Goal: Task Accomplishment & Management: Manage account settings

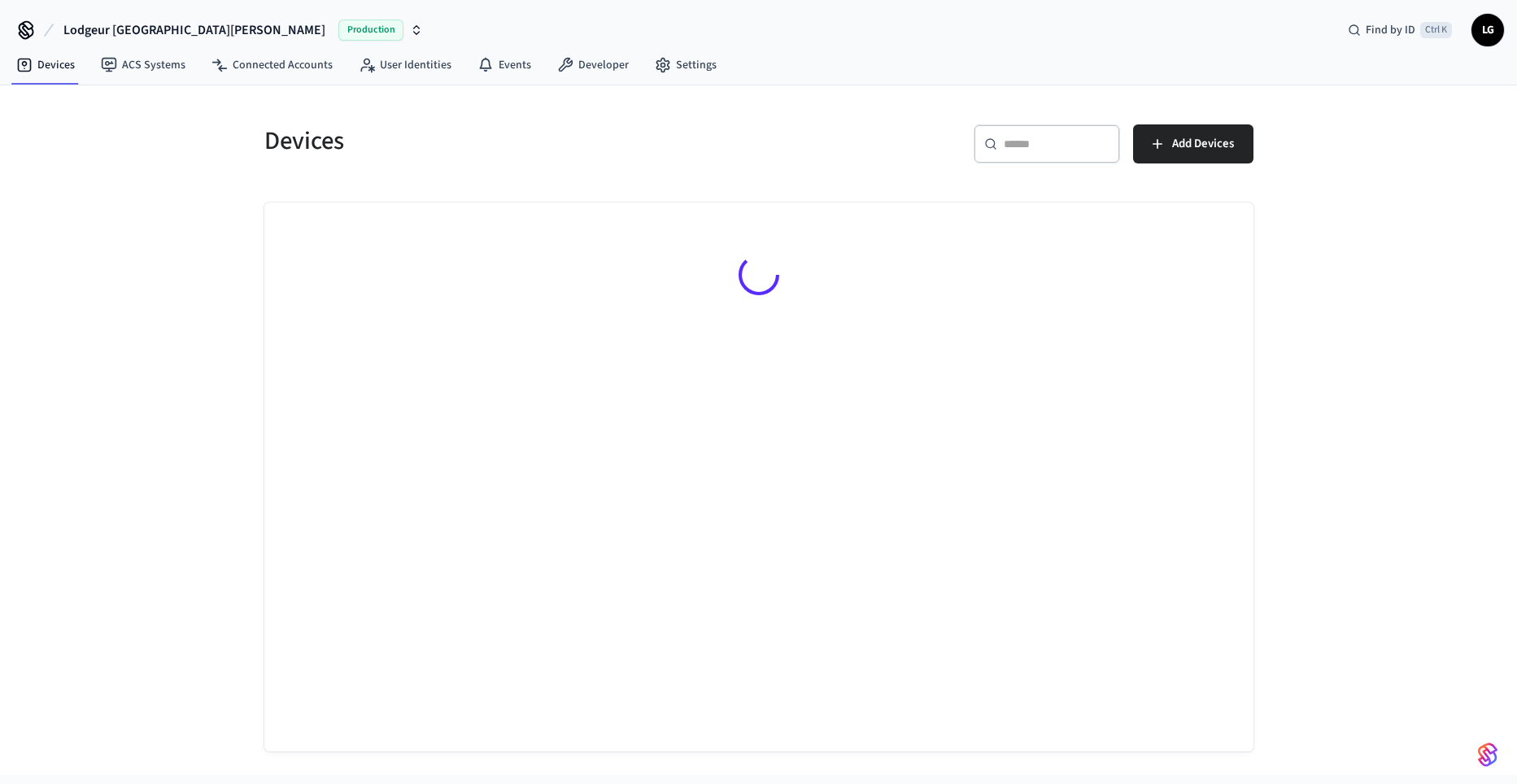
click at [1059, 130] on div "​ ​" at bounding box center [1046, 144] width 147 height 39
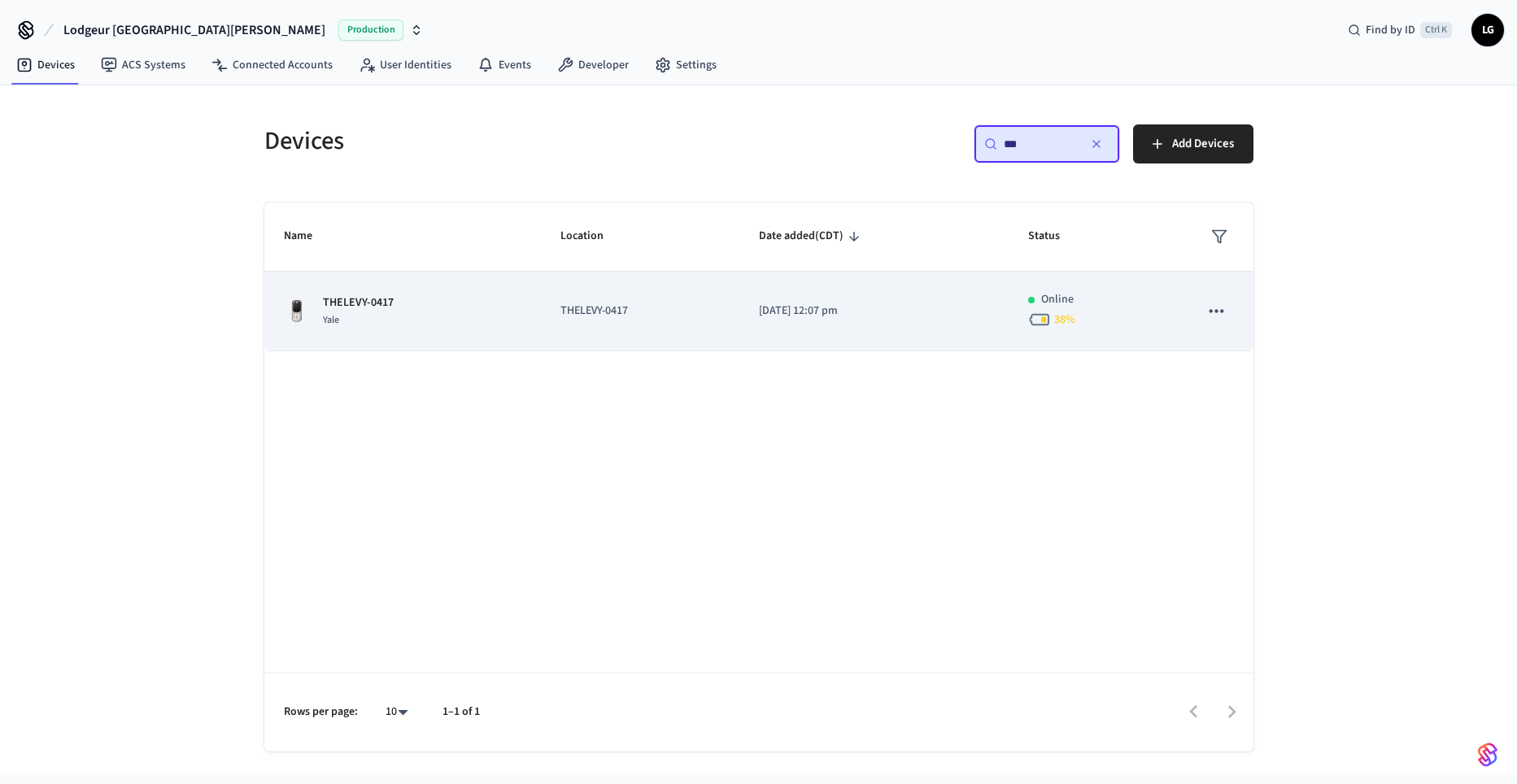
type input "***"
drag, startPoint x: 368, startPoint y: 321, endPoint x: 374, endPoint y: 310, distance: 12.5
click at [368, 320] on div "Yale" at bounding box center [358, 320] width 71 height 17
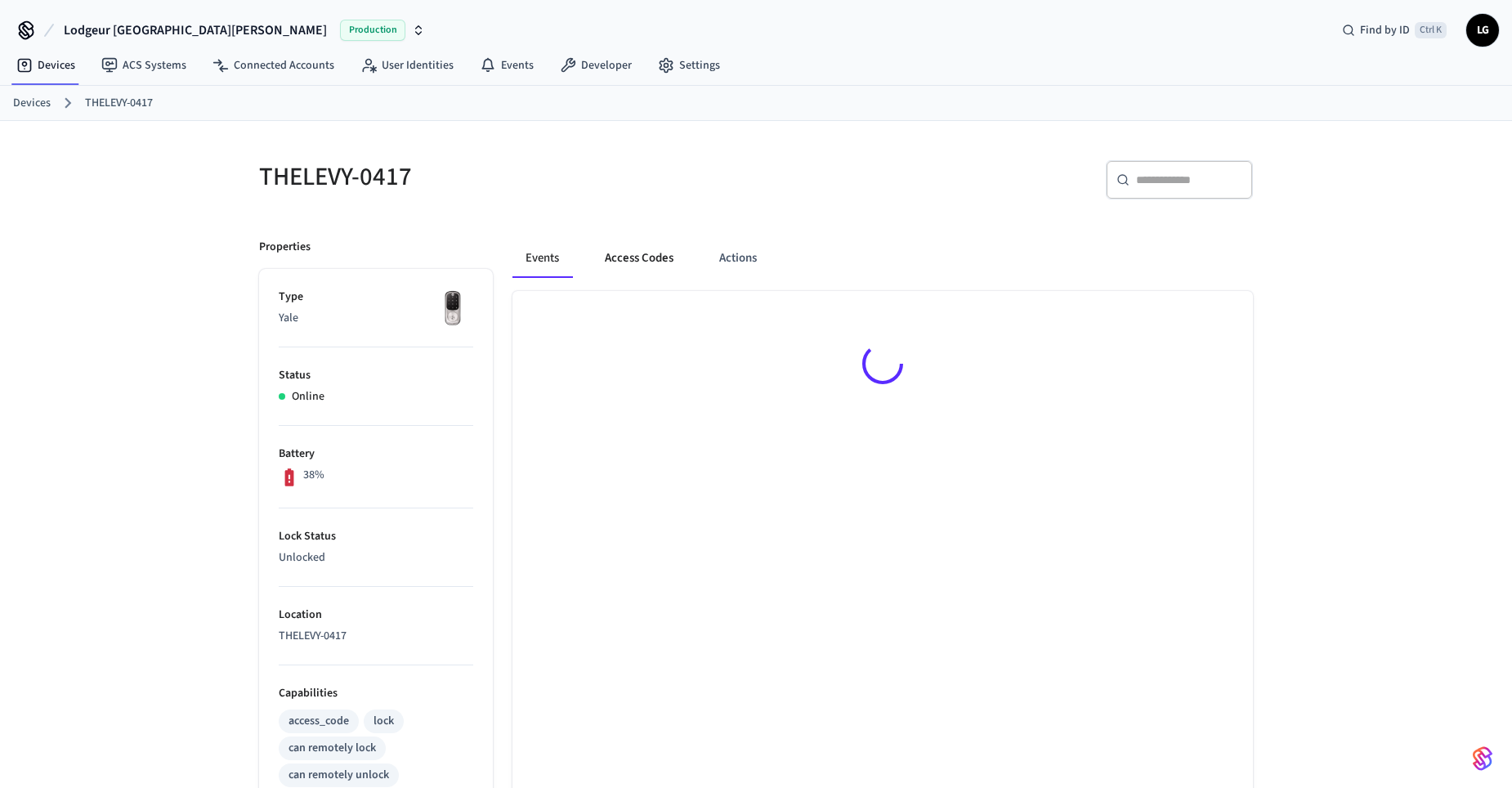
click at [668, 255] on button "Access Codes" at bounding box center [639, 258] width 95 height 39
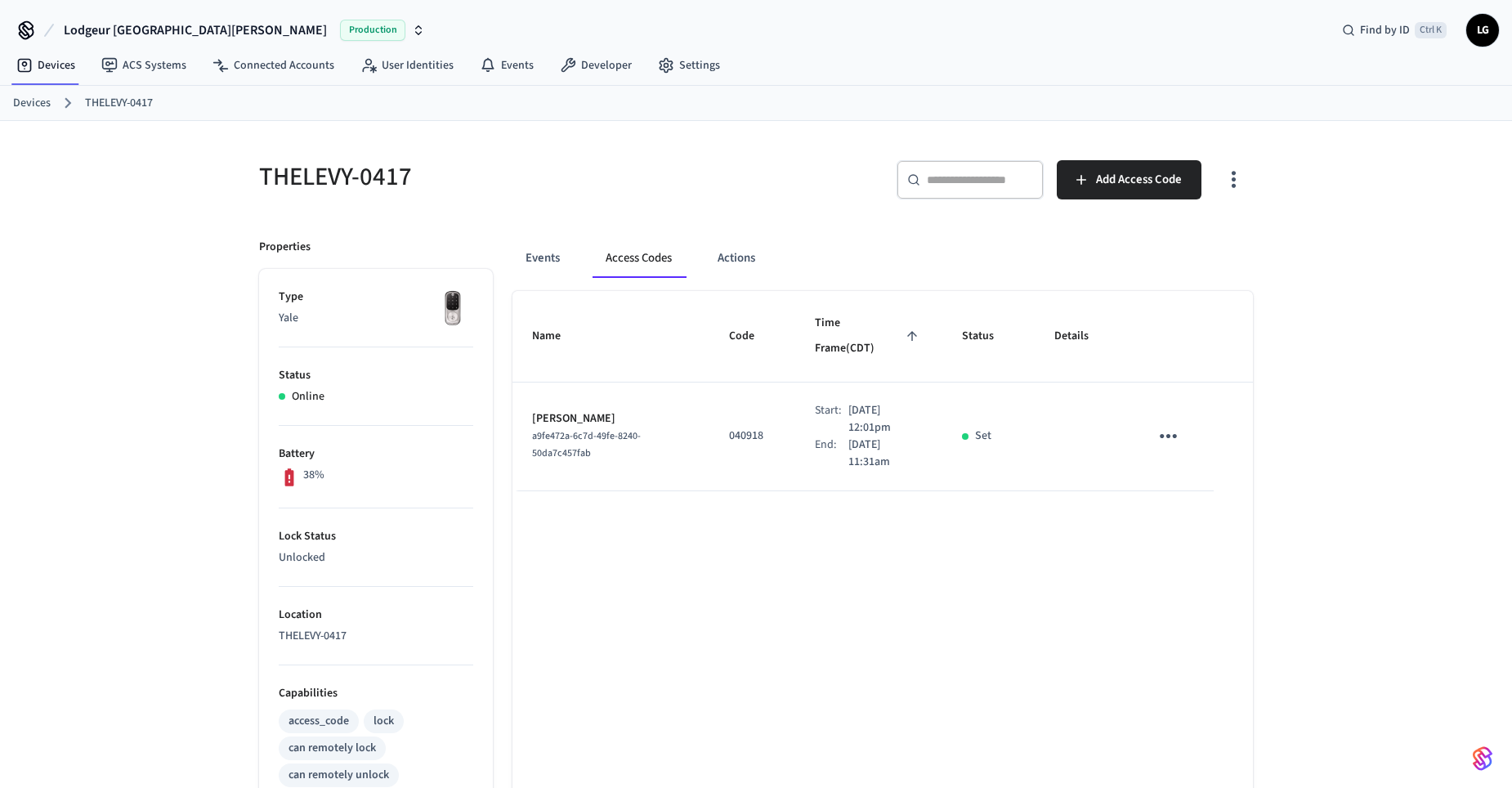
click at [1158, 423] on icon "sticky table" at bounding box center [1169, 436] width 25 height 25
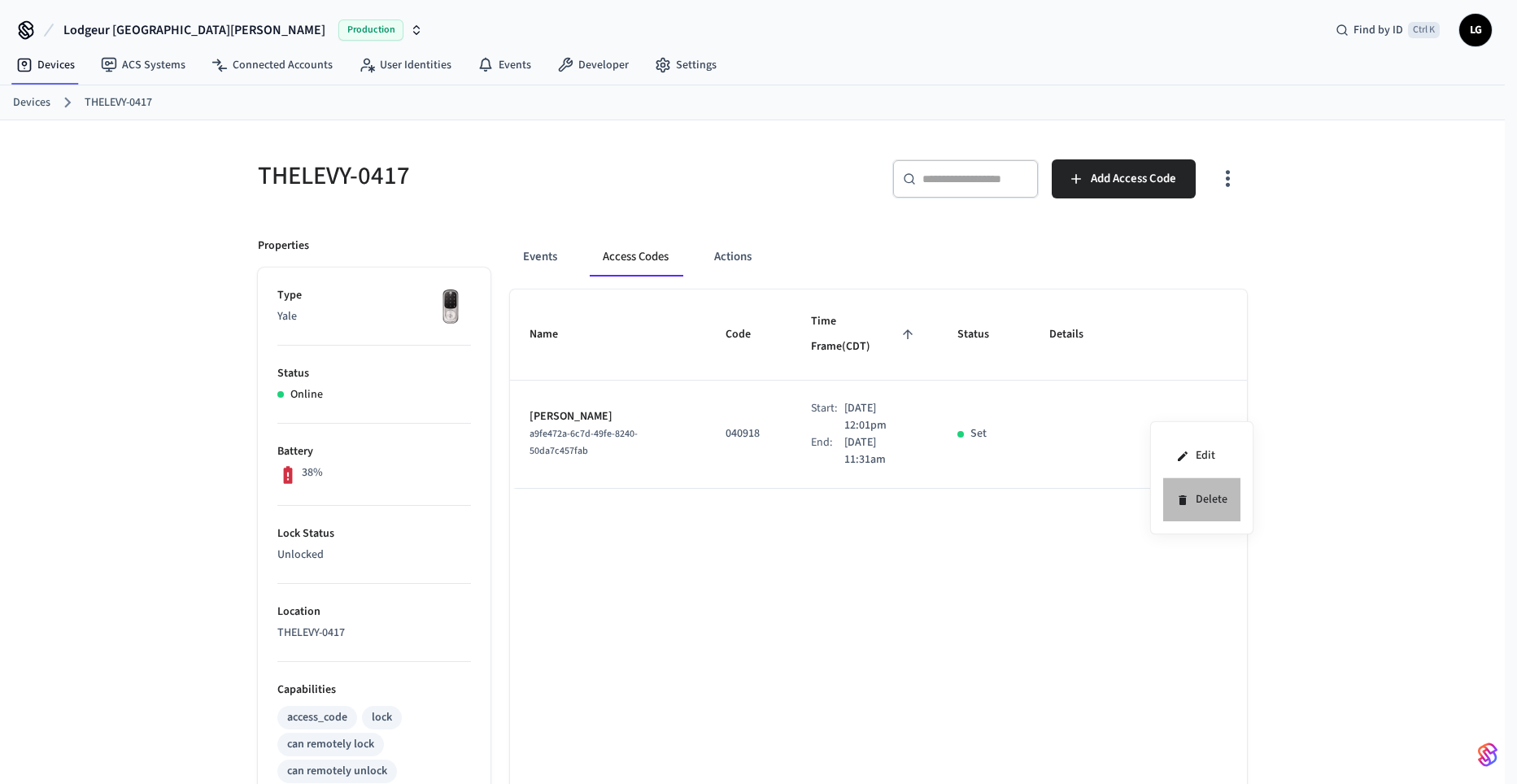
drag, startPoint x: 1186, startPoint y: 506, endPoint x: 895, endPoint y: 328, distance: 341.1
click at [1186, 506] on li "Delete" at bounding box center [1202, 500] width 78 height 43
